Goal: Find specific page/section: Find specific page/section

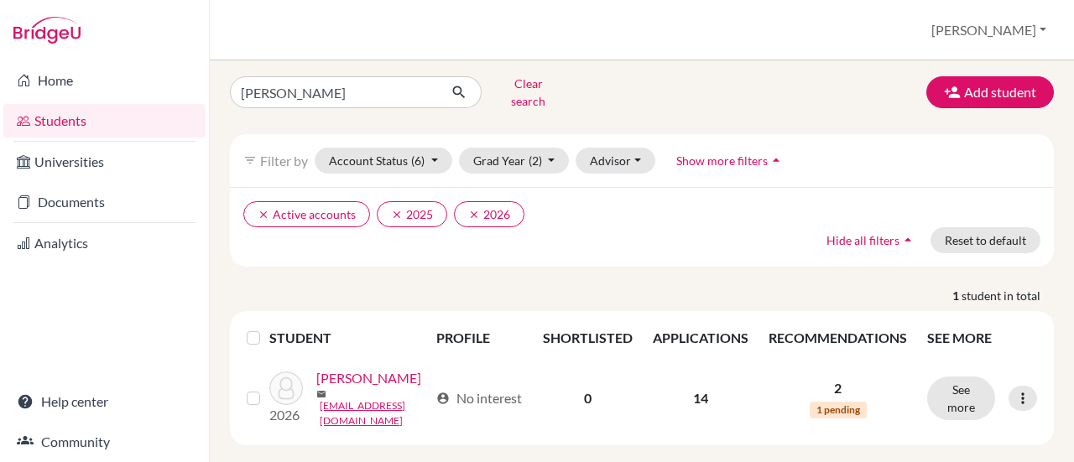
scroll to position [13, 0]
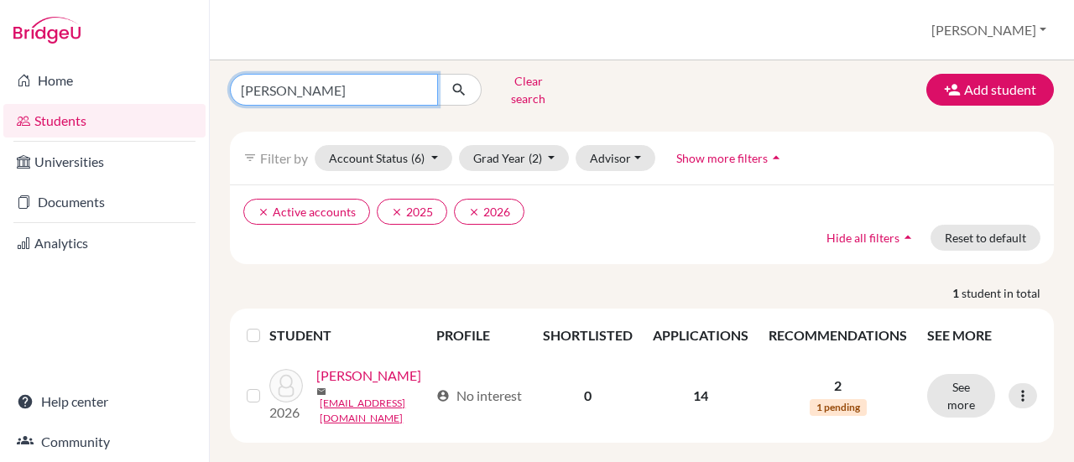
click at [351, 86] on input "[PERSON_NAME]" at bounding box center [334, 90] width 208 height 32
type input "k"
click at [592, 102] on div "Clear search Add student filter_list Filter by Account Status (6) Active accoun…" at bounding box center [642, 255] width 824 height 375
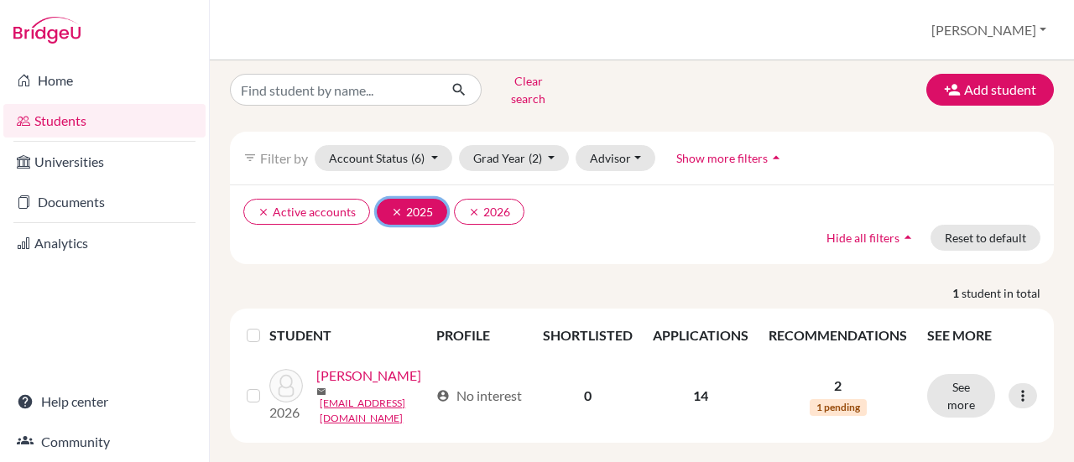
click at [394, 206] on icon "clear" at bounding box center [397, 212] width 12 height 12
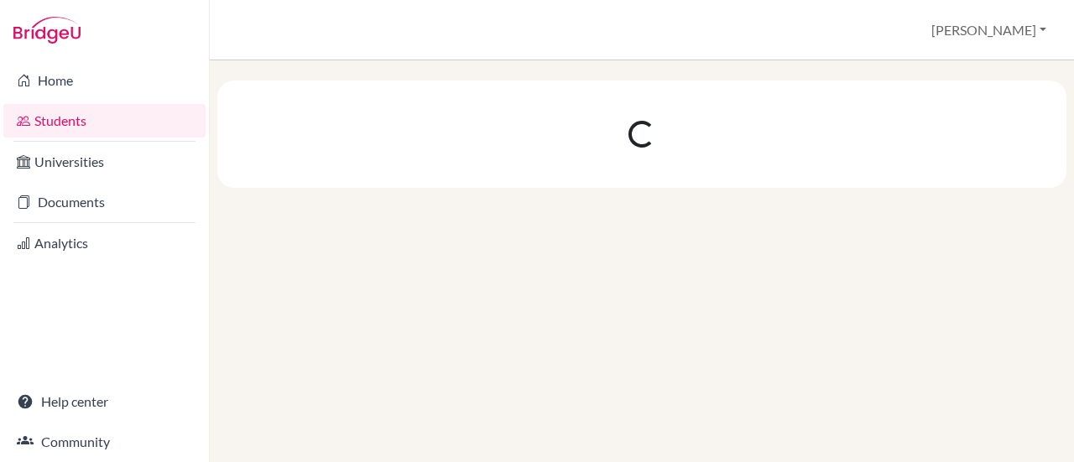
scroll to position [0, 0]
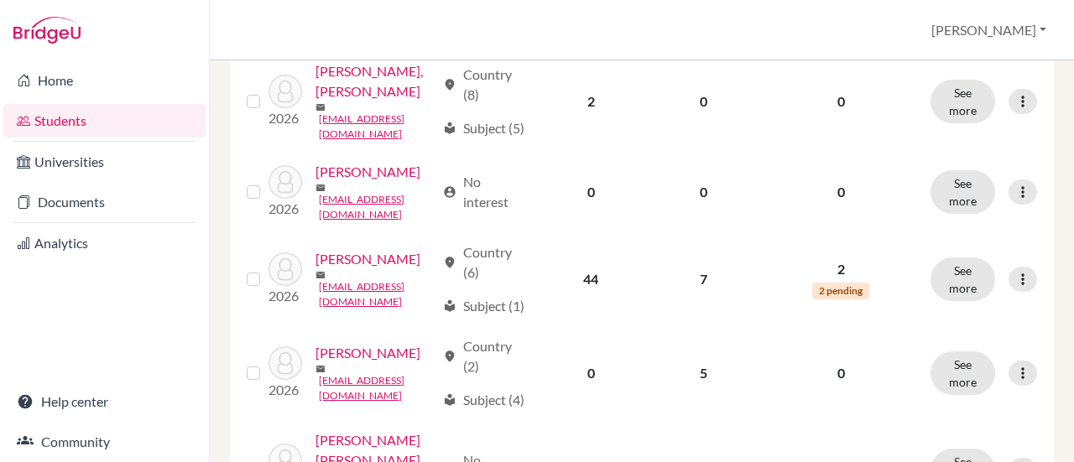
scroll to position [671, 0]
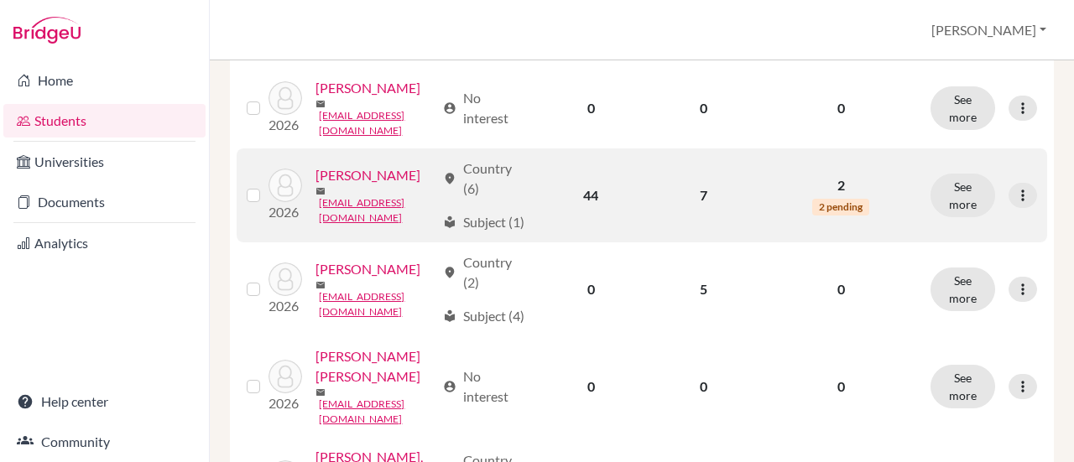
click at [392, 185] on link "[PERSON_NAME]" at bounding box center [367, 175] width 105 height 20
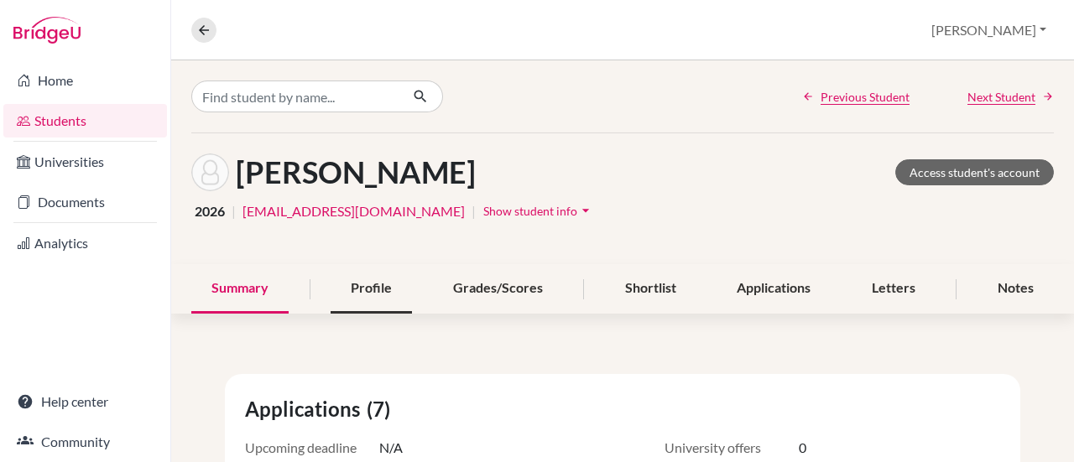
click at [362, 283] on div "Profile" at bounding box center [371, 288] width 81 height 49
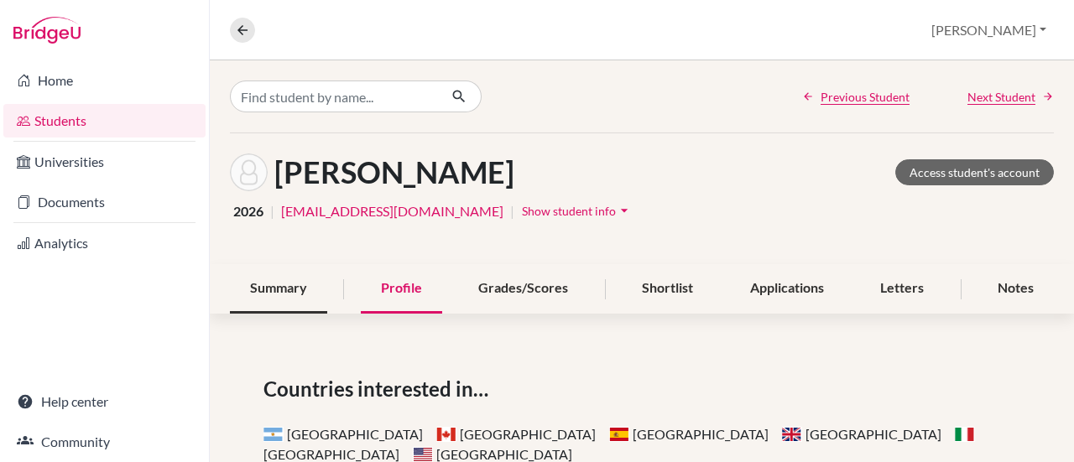
click at [264, 294] on div "Summary" at bounding box center [278, 288] width 97 height 49
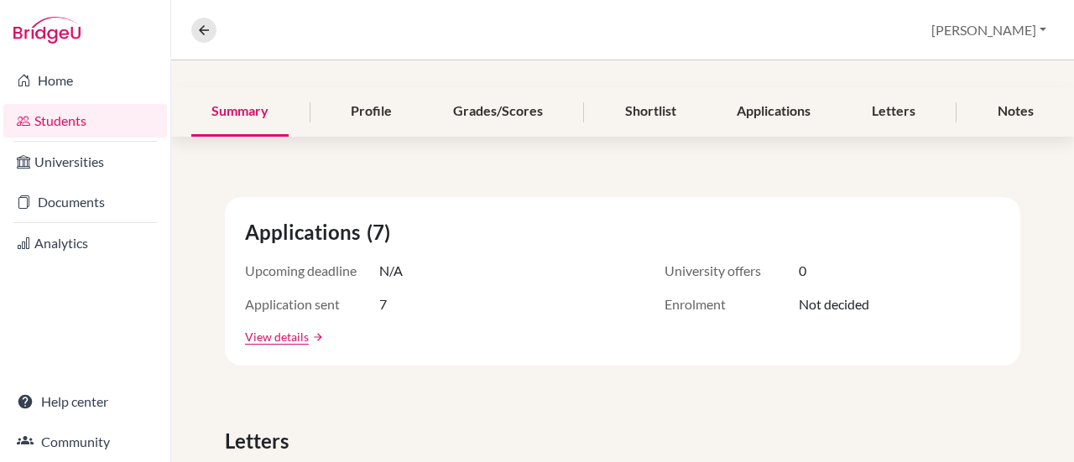
scroll to position [252, 0]
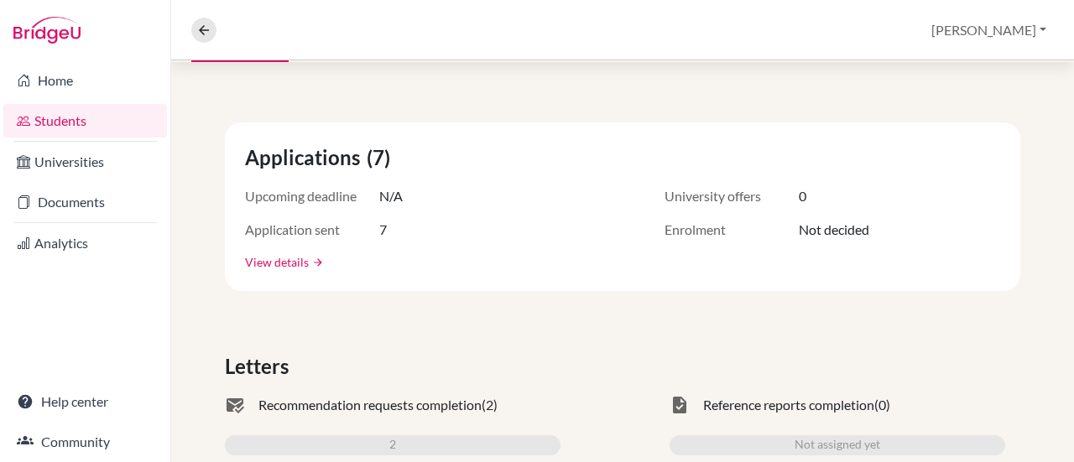
click at [279, 266] on link "View details" at bounding box center [277, 262] width 64 height 18
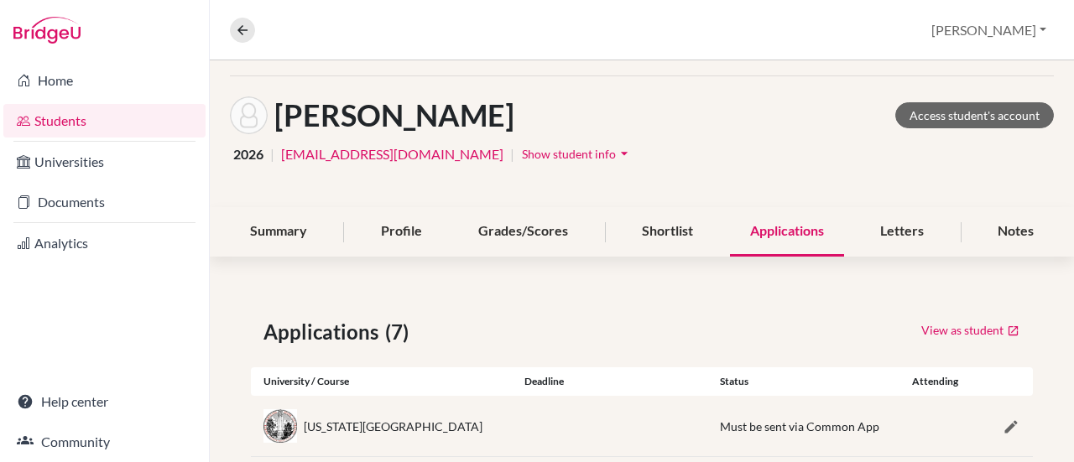
scroll to position [84, 0]
